Goal: Task Accomplishment & Management: Use online tool/utility

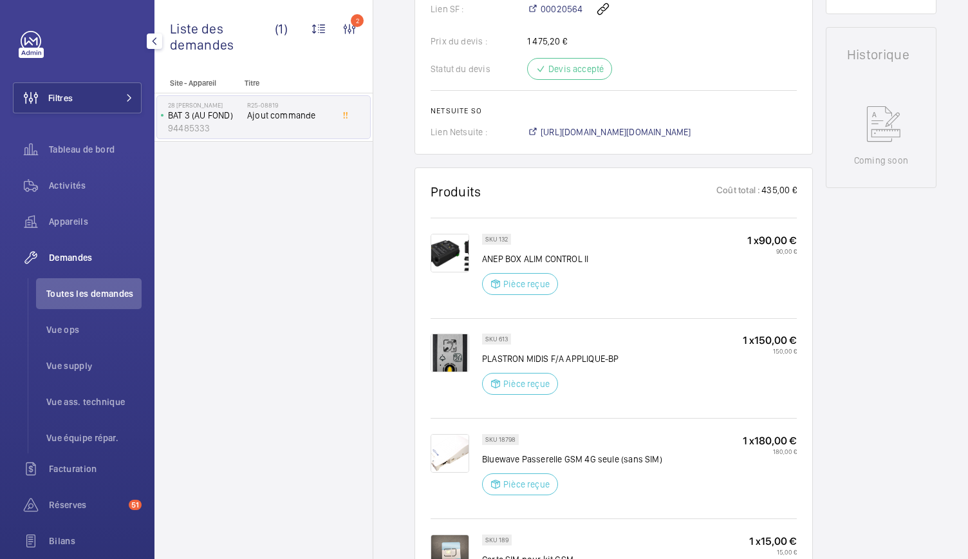
scroll to position [577, 0]
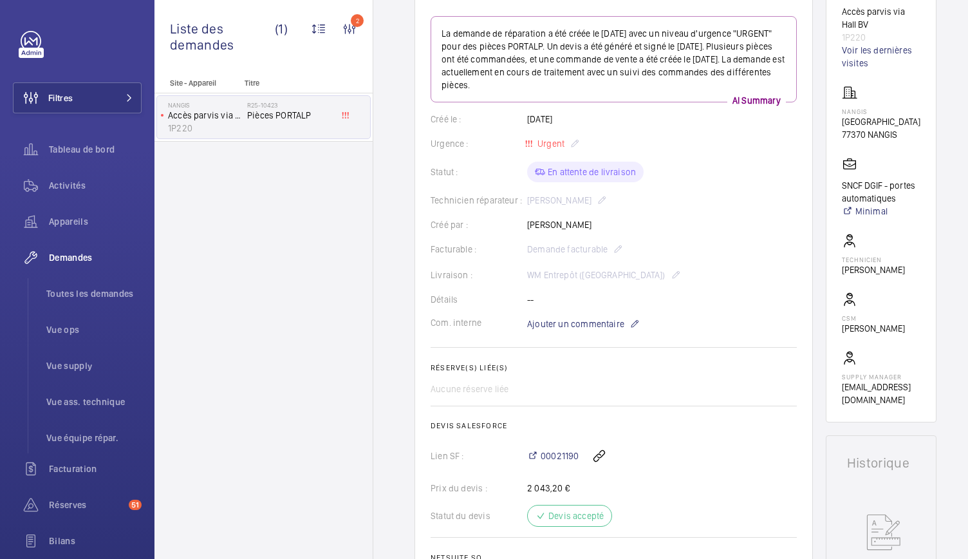
scroll to position [106, 0]
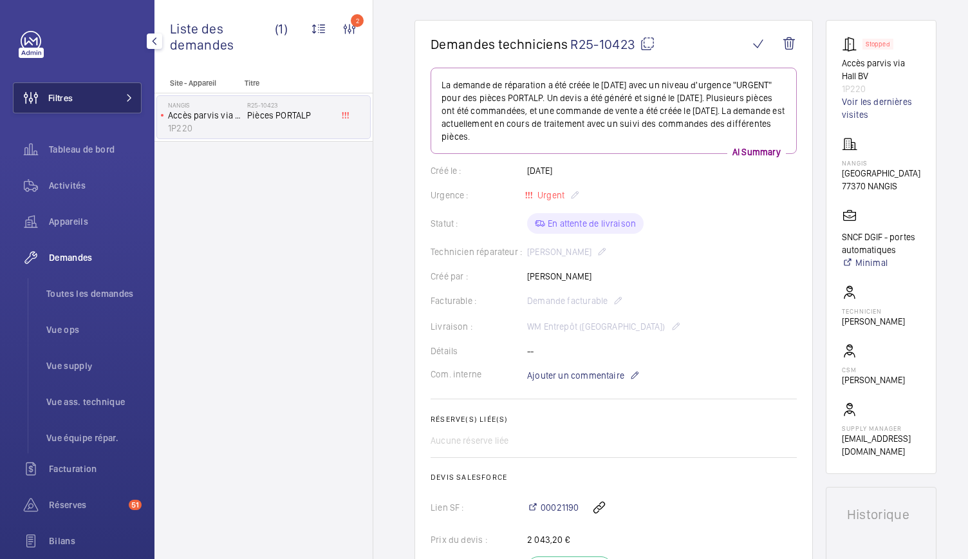
click at [106, 92] on button "Filtres" at bounding box center [77, 97] width 129 height 31
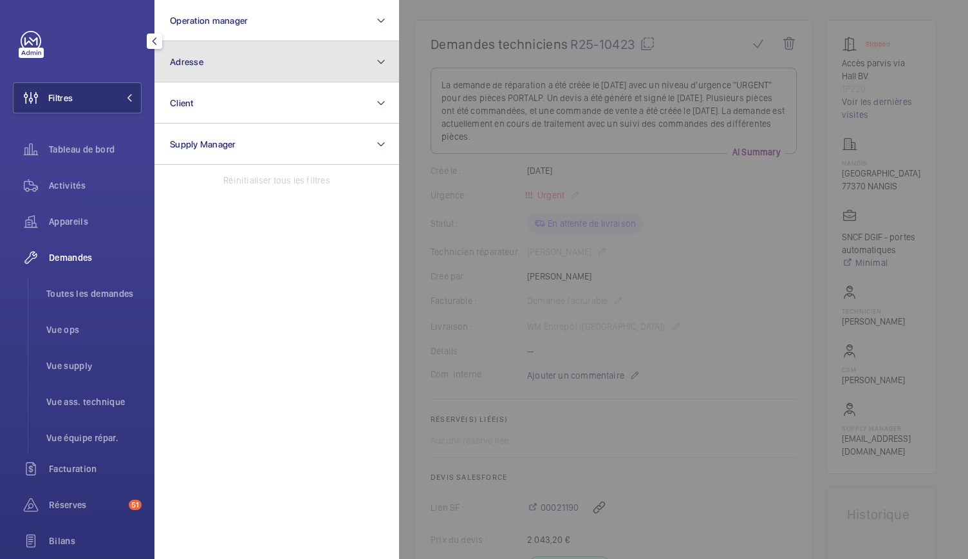
click at [237, 48] on button "Adresse" at bounding box center [277, 61] width 245 height 41
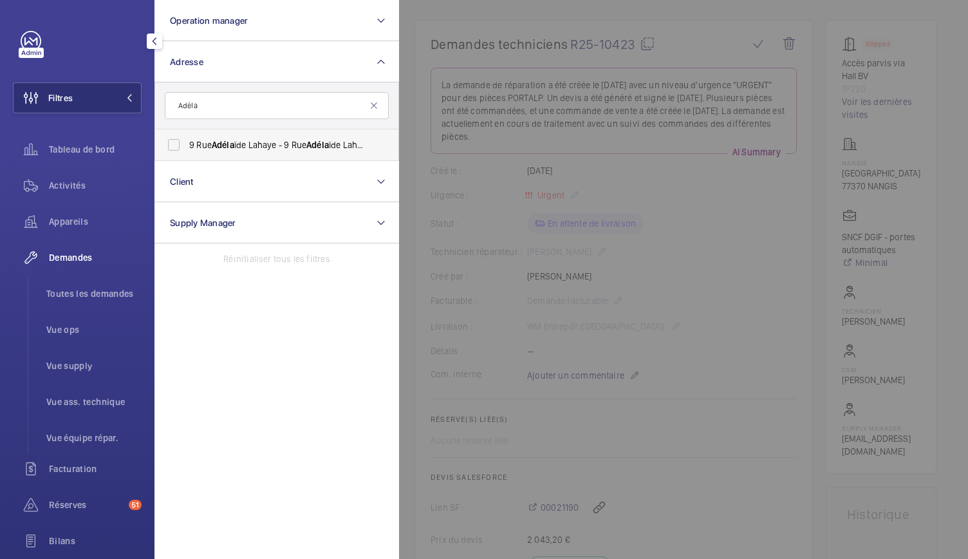
type input "Adéla"
click at [174, 145] on label "9 Rue Adéla ïde Lahaye - 9 Rue Adéla ïde Lahaye, BAGNOLET 93170" at bounding box center [267, 144] width 224 height 31
click at [174, 145] on input "9 Rue Adéla ïde Lahaye - 9 Rue Adéla ïde Lahaye, BAGNOLET 93170" at bounding box center [174, 145] width 26 height 26
checkbox input "true"
click at [74, 193] on div "Activités" at bounding box center [77, 185] width 129 height 31
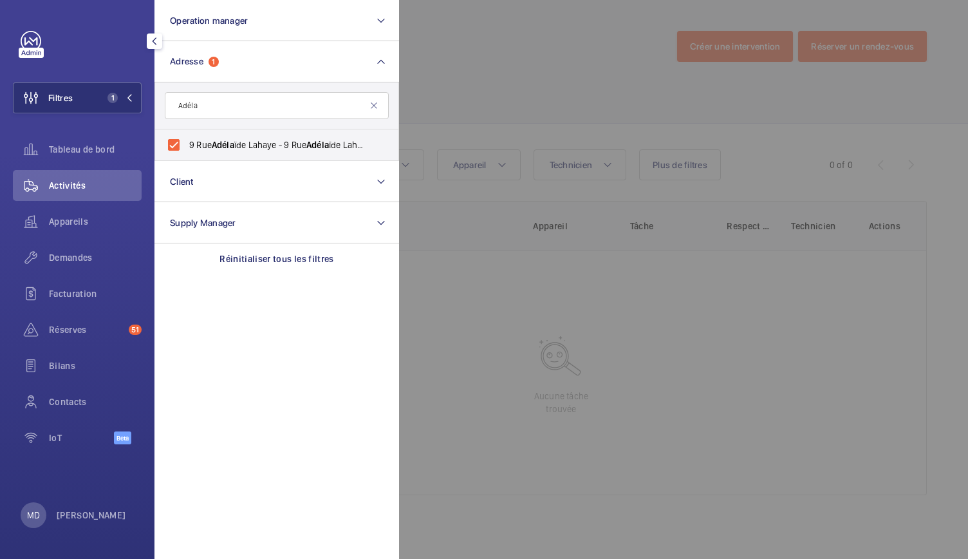
click at [473, 55] on div at bounding box center [883, 279] width 968 height 559
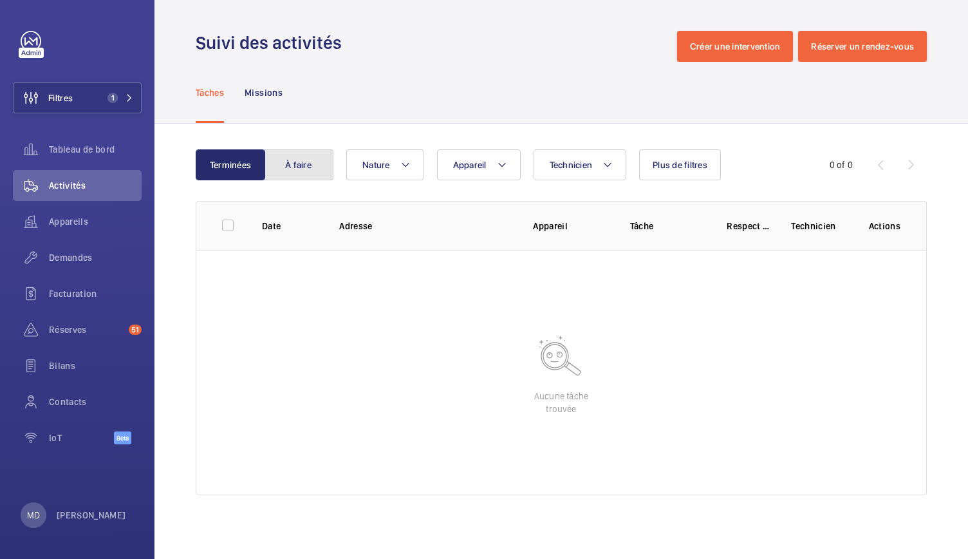
click at [299, 173] on button "À faire" at bounding box center [299, 164] width 70 height 31
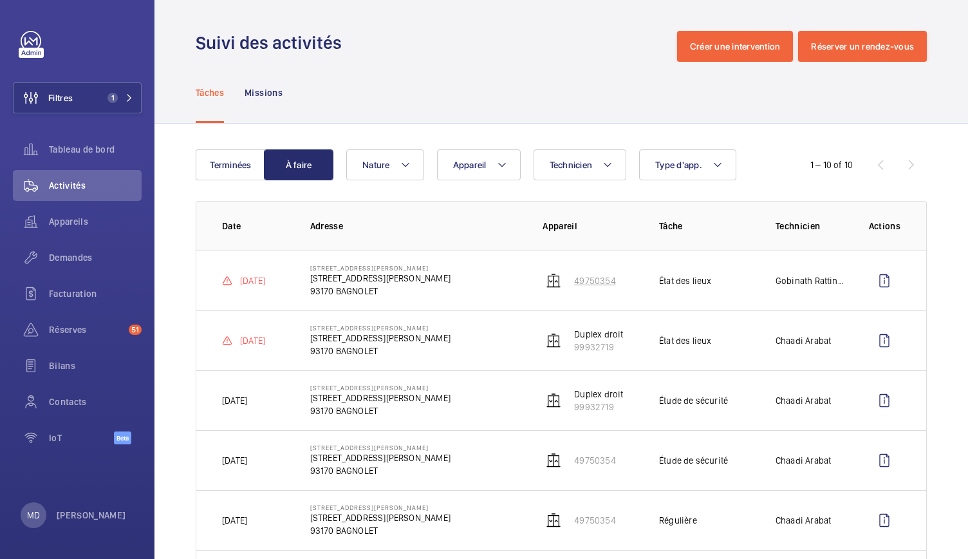
click at [584, 281] on p "49750354" at bounding box center [594, 280] width 41 height 13
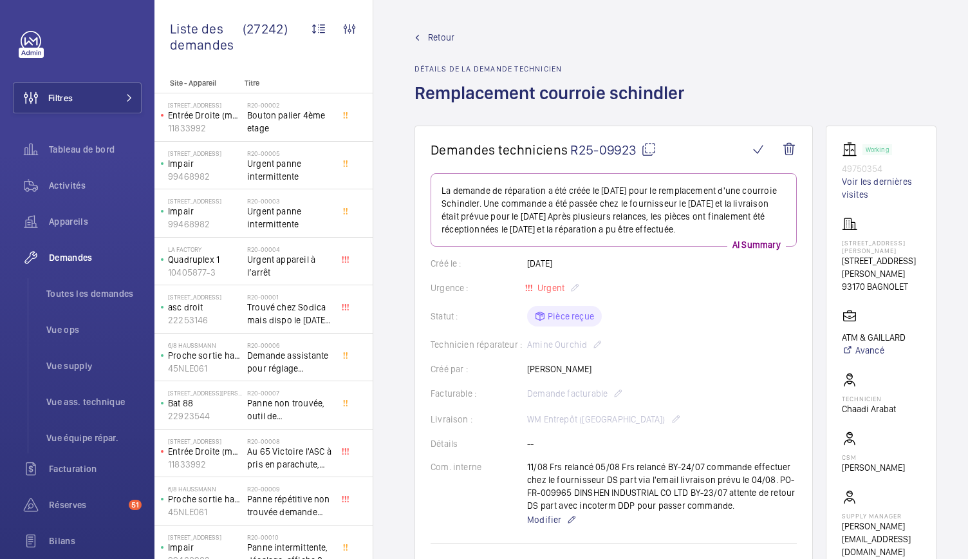
drag, startPoint x: 849, startPoint y: 261, endPoint x: 921, endPoint y: 293, distance: 78.1
click at [921, 293] on wm-front-card "Working 49750354 Voir les dernières visites [STREET_ADDRESS] Lahaye [STREET_ADD…" at bounding box center [881, 350] width 111 height 449
copy div "[STREET_ADDRESS][PERSON_NAME]"
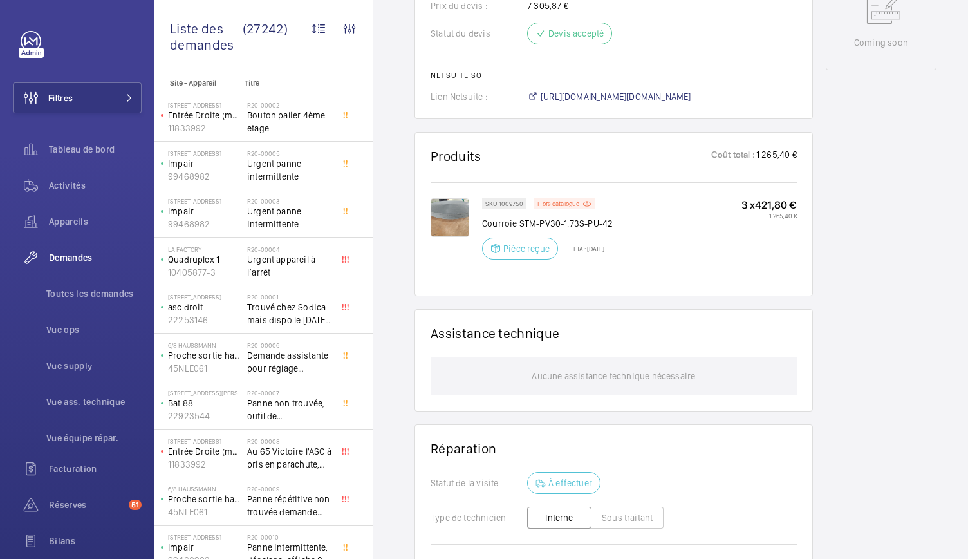
scroll to position [679, 0]
click at [574, 201] on p "Hors catalogue" at bounding box center [559, 203] width 42 height 5
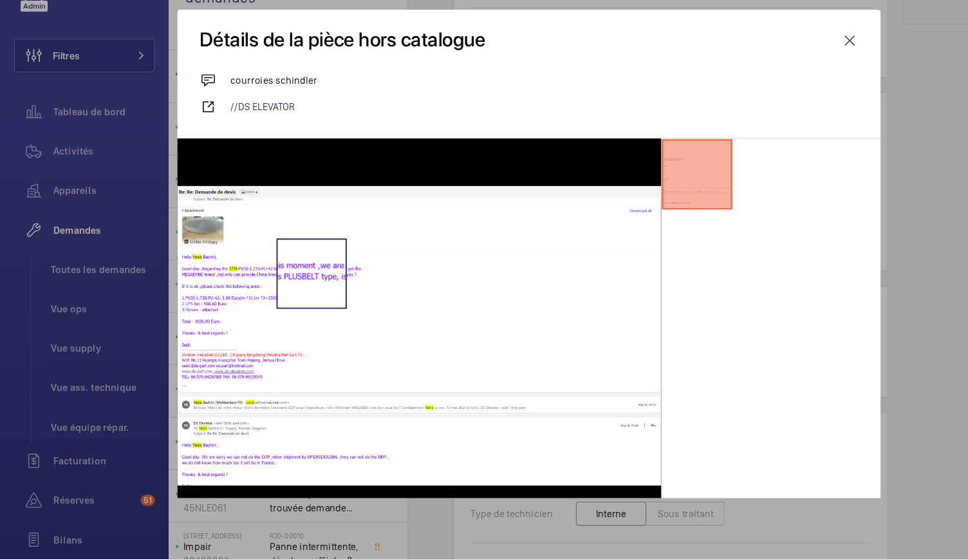
scroll to position [0, 0]
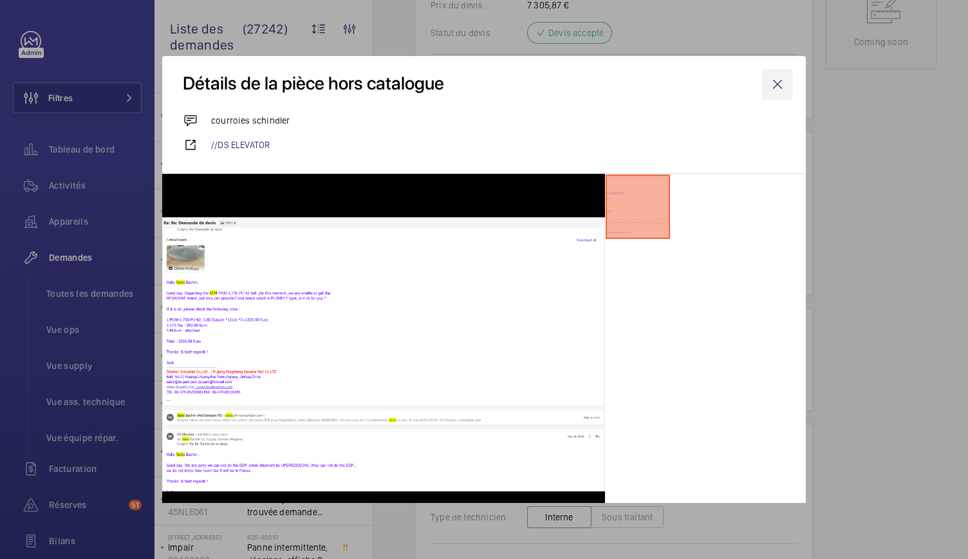
click at [769, 80] on wm-front-icon-button at bounding box center [777, 84] width 31 height 31
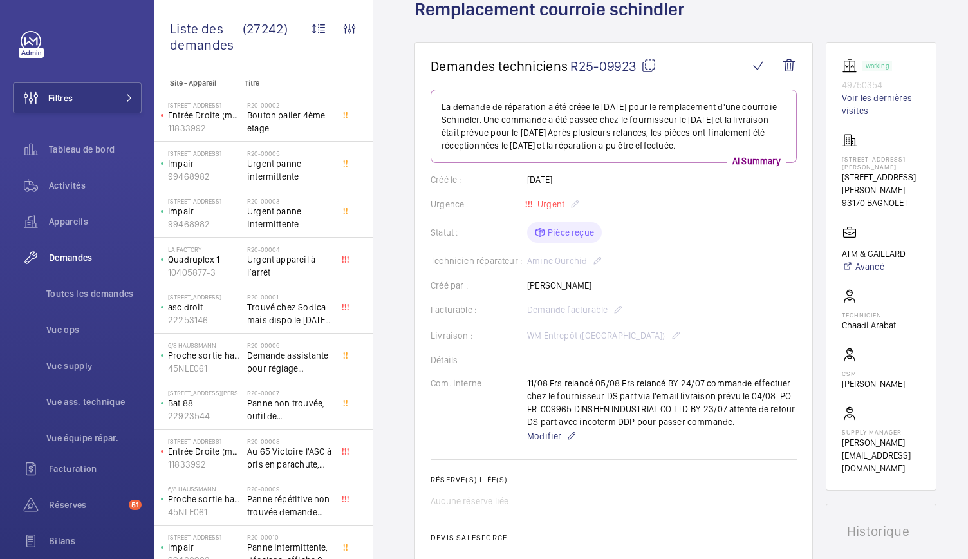
scroll to position [82, 0]
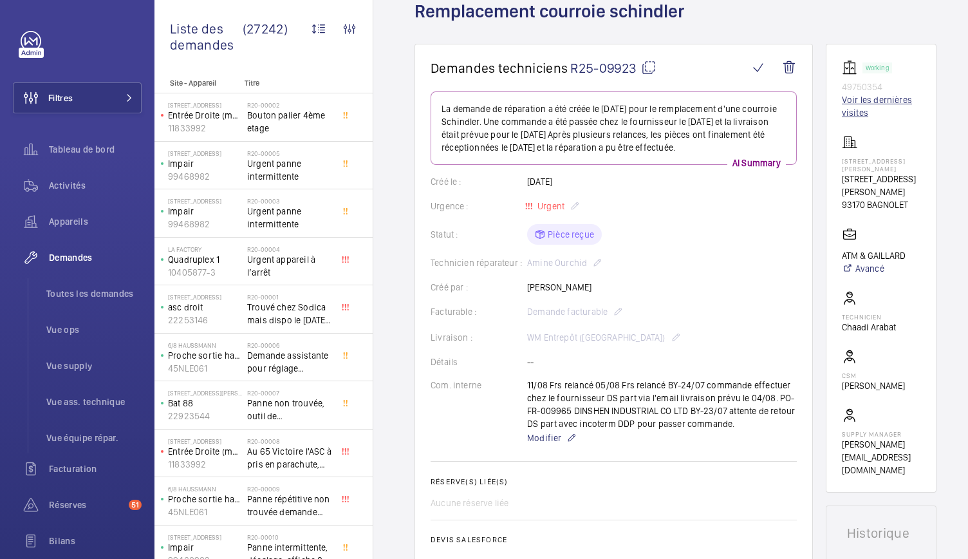
click at [865, 107] on link "Voir les dernières visites" at bounding box center [881, 106] width 79 height 26
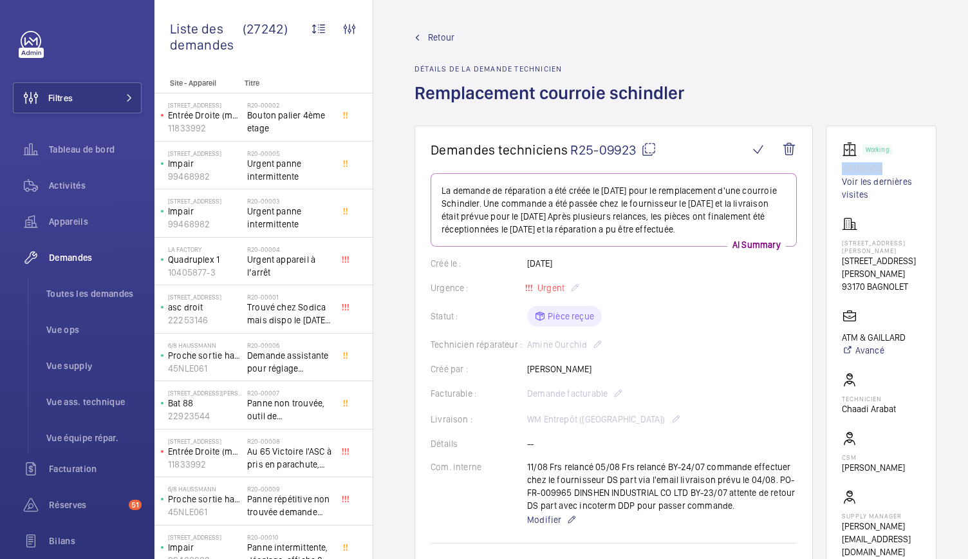
drag, startPoint x: 847, startPoint y: 164, endPoint x: 896, endPoint y: 165, distance: 49.0
click at [896, 165] on wm-front-card "Working 49750354 Voir les dernières visites [STREET_ADDRESS] Lahaye [STREET_ADD…" at bounding box center [881, 350] width 111 height 449
copy p "49750354"
